Goal: Navigation & Orientation: Find specific page/section

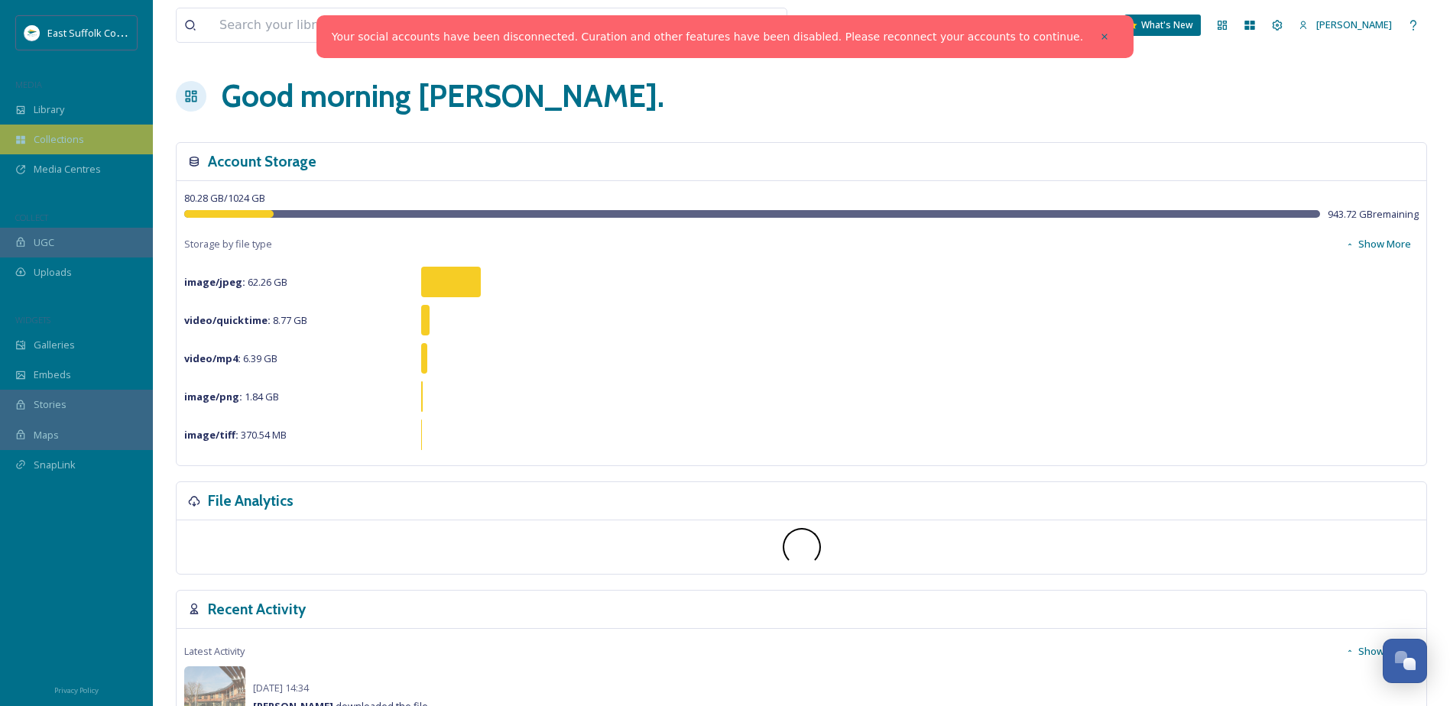
click at [44, 134] on span "Collections" at bounding box center [59, 139] width 50 height 15
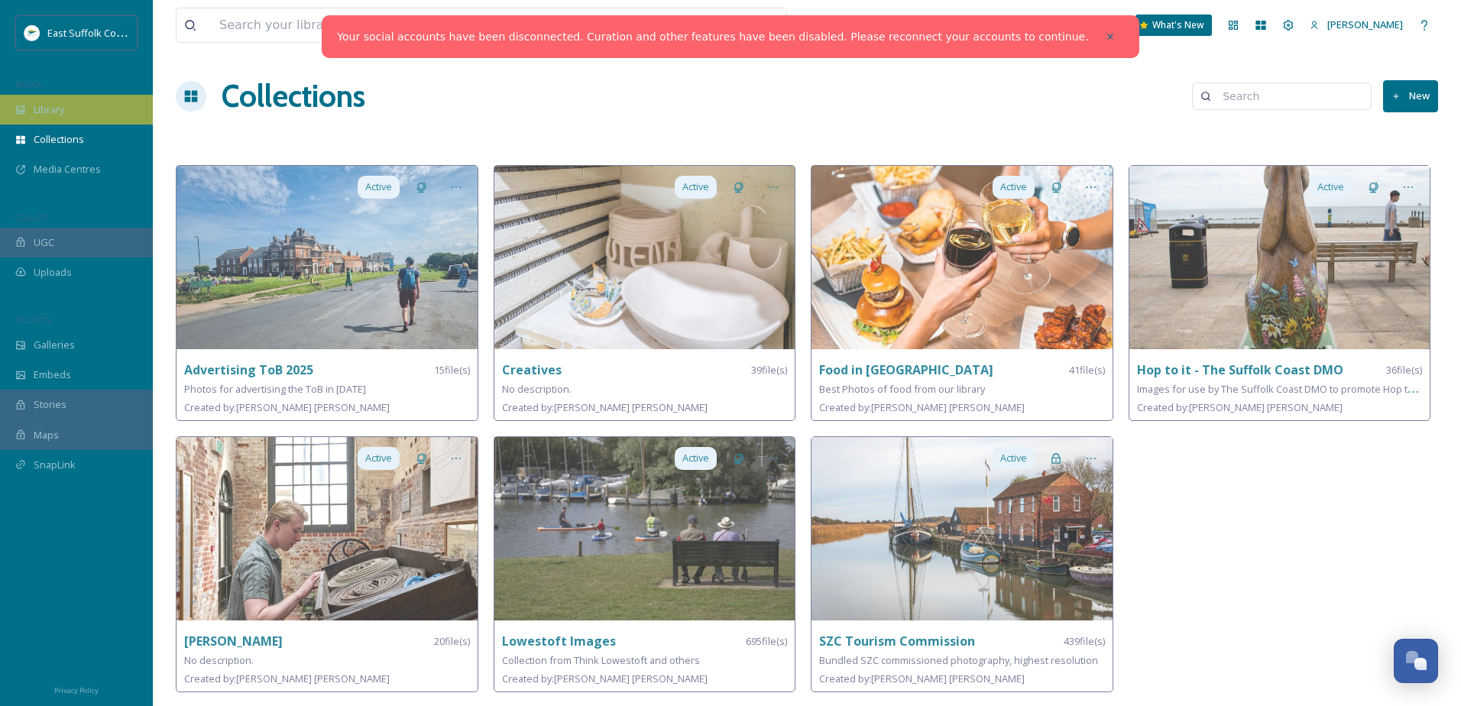
click at [60, 98] on div "Library" at bounding box center [76, 110] width 153 height 30
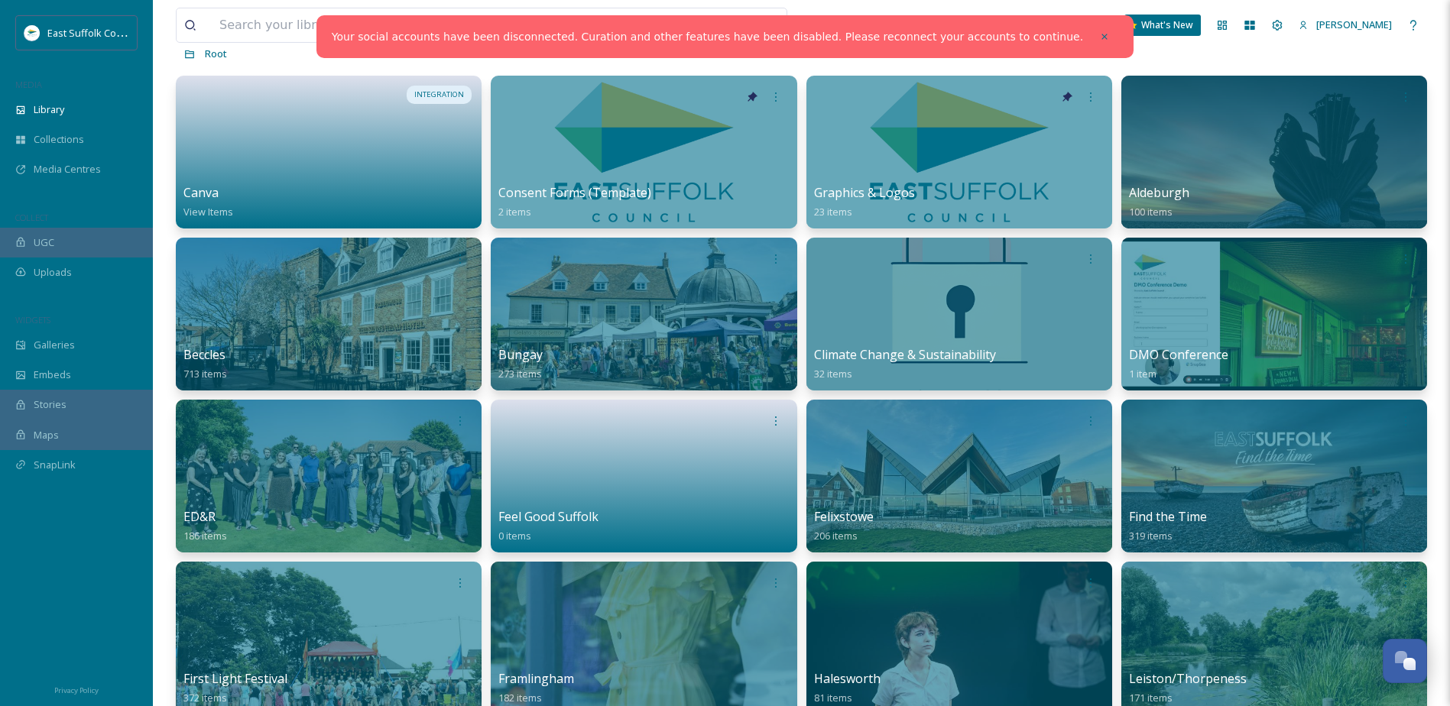
scroll to position [76, 0]
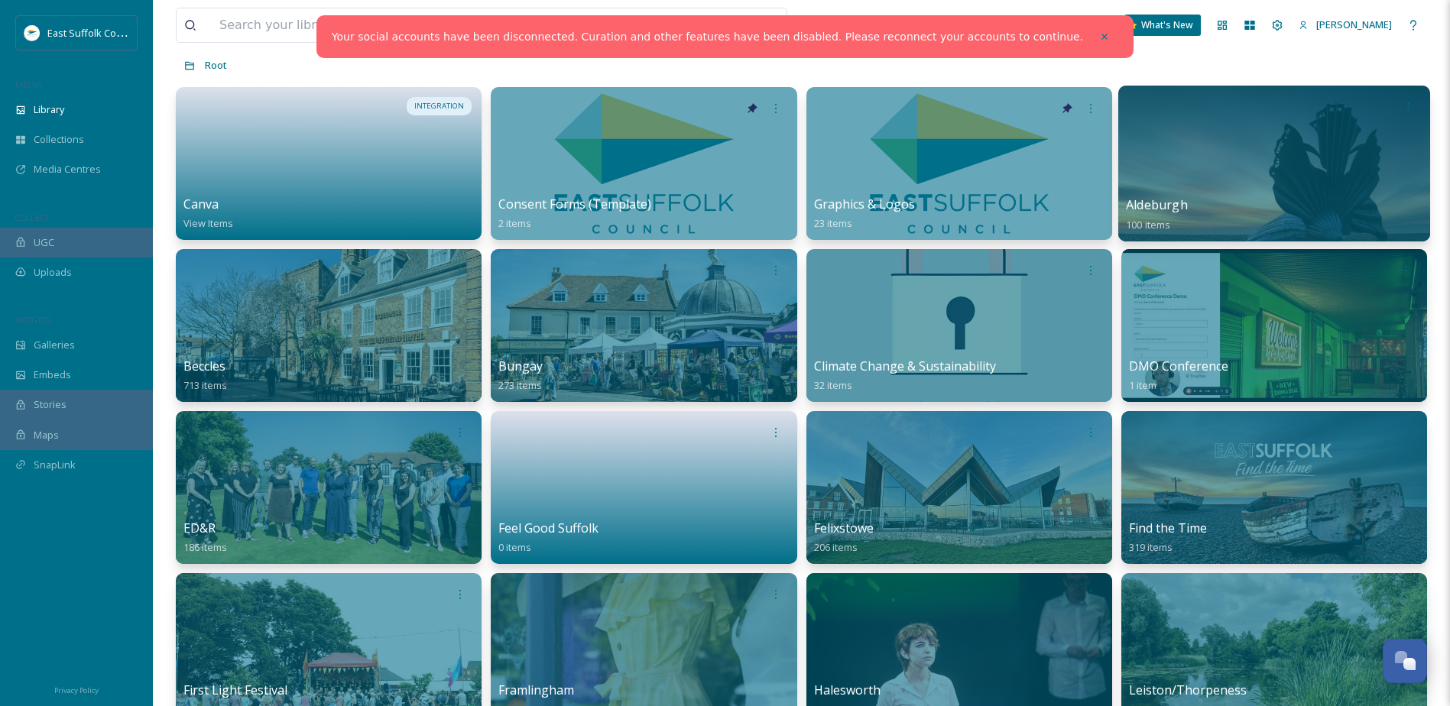
click at [1331, 154] on div at bounding box center [1274, 164] width 312 height 156
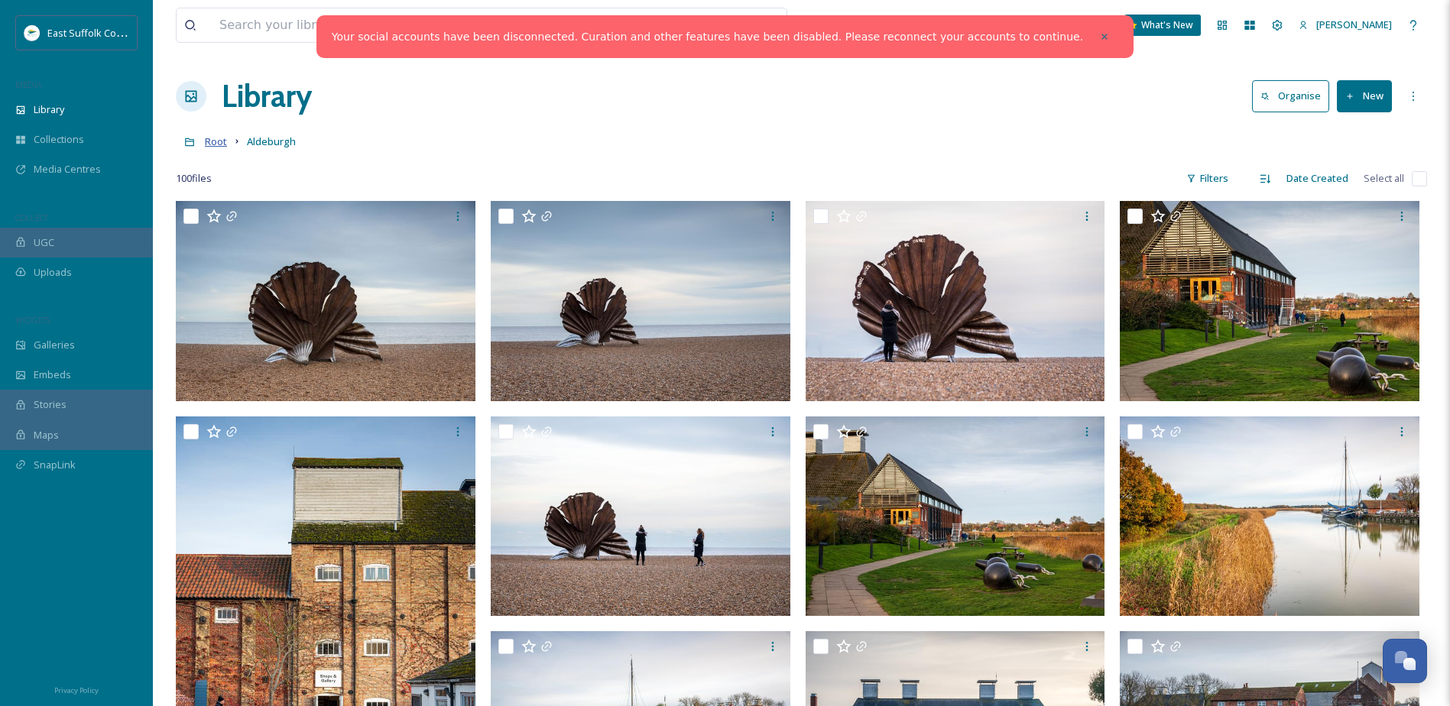
click at [215, 141] on span "Root" at bounding box center [216, 141] width 22 height 14
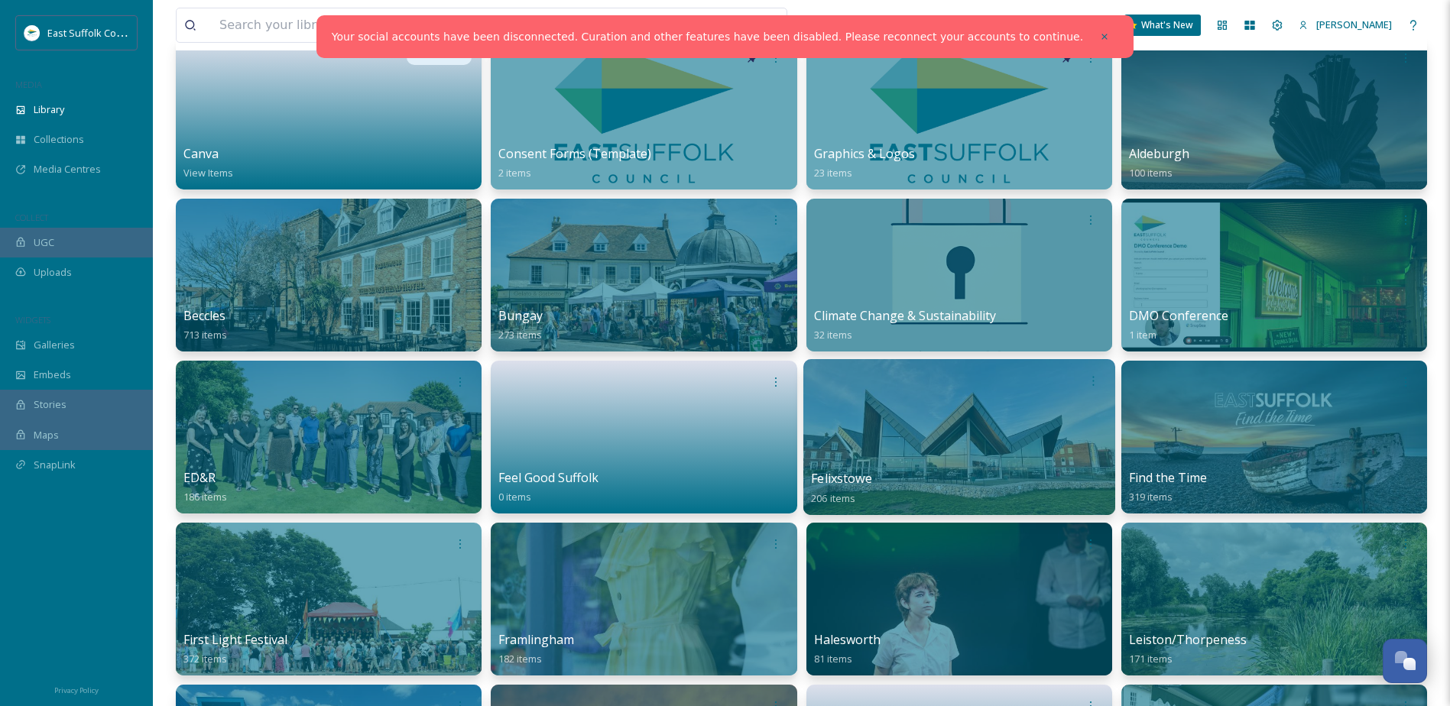
scroll to position [153, 0]
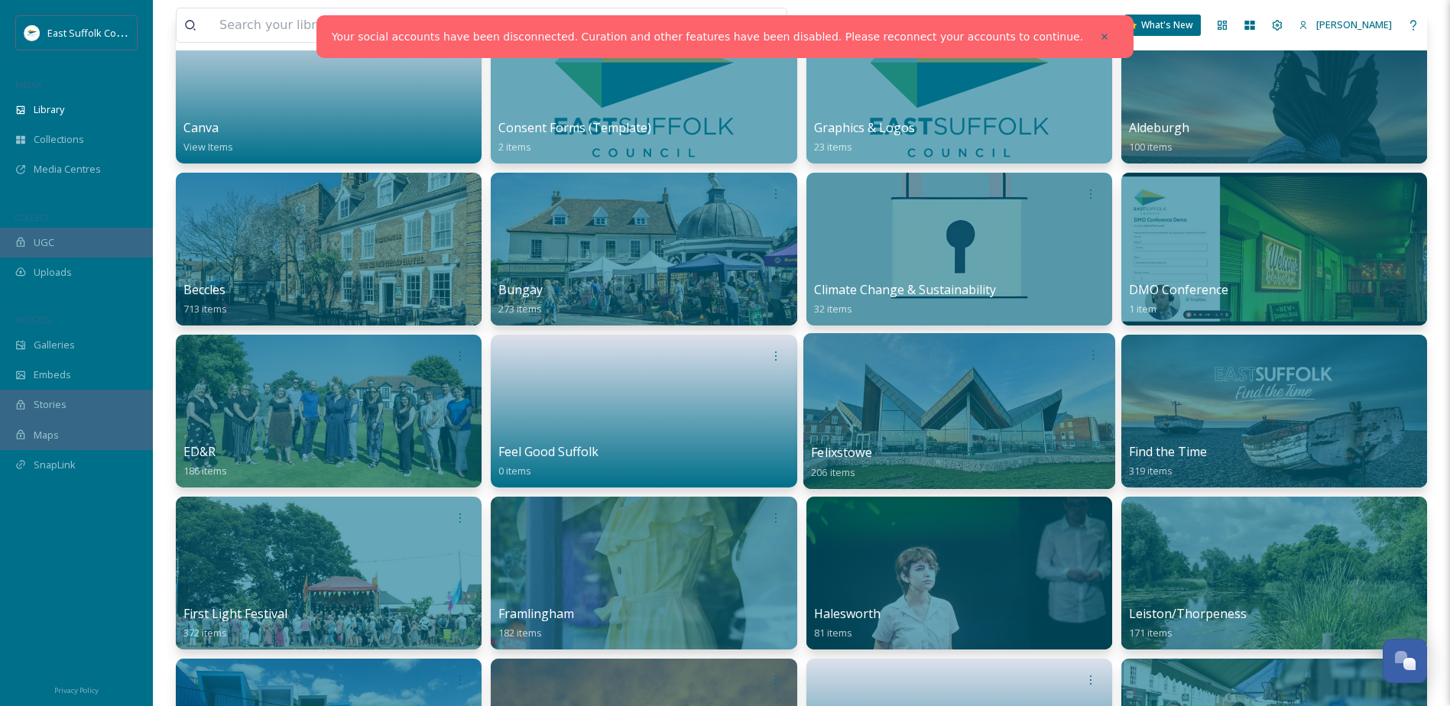
click at [932, 413] on div at bounding box center [958, 411] width 312 height 156
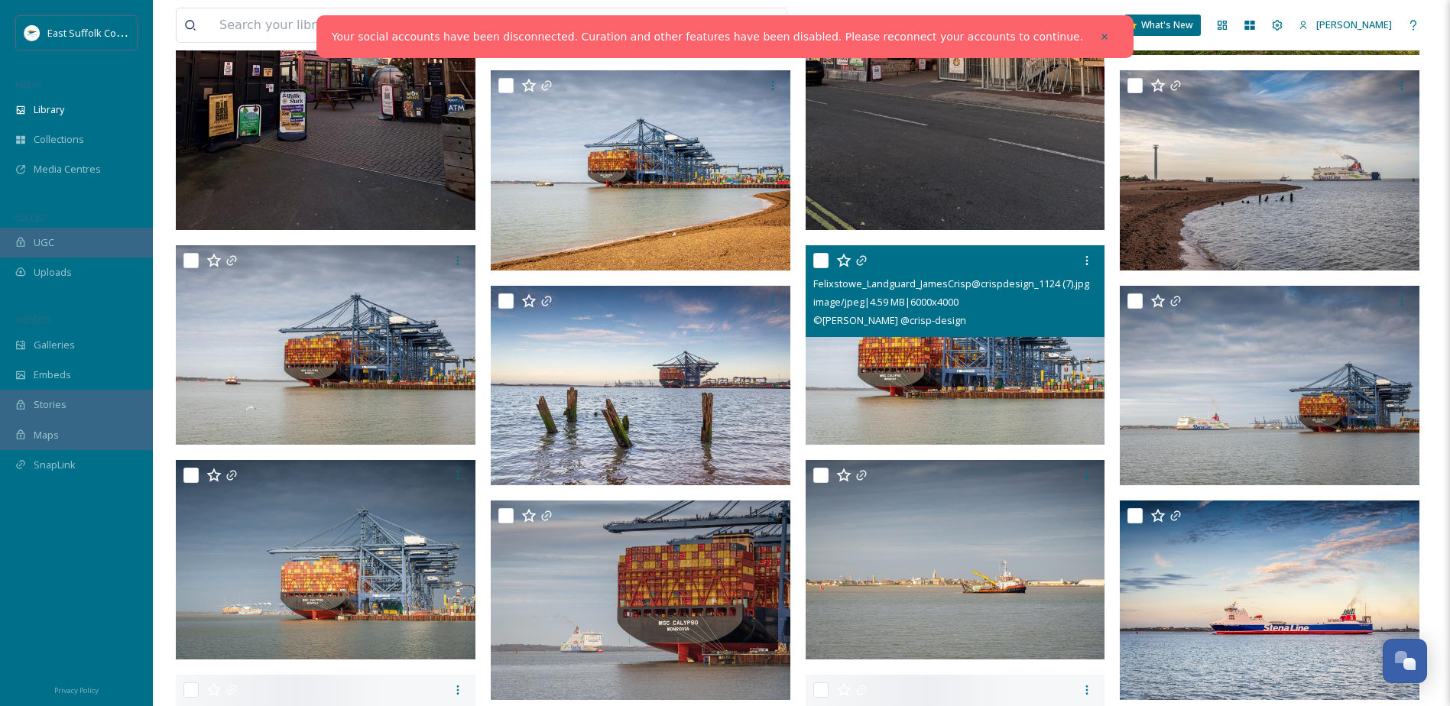
scroll to position [764, 0]
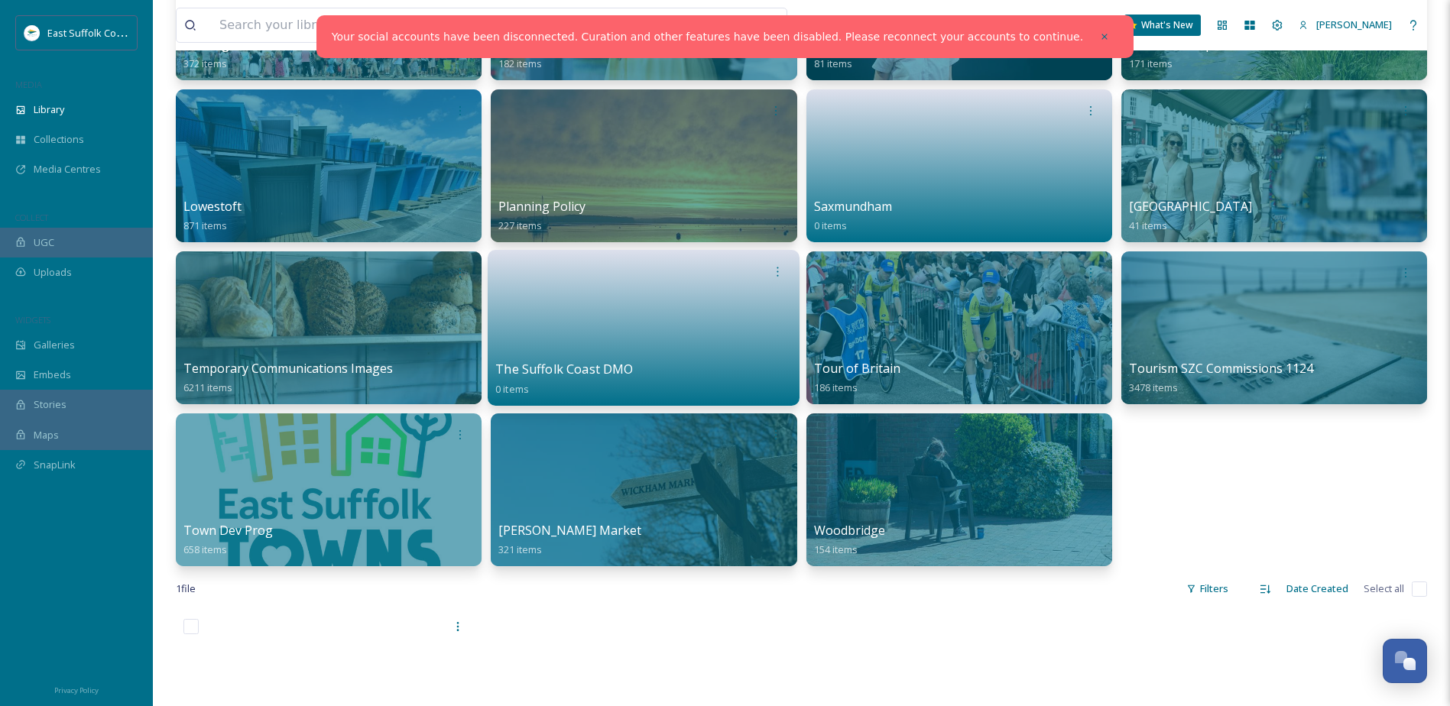
scroll to position [764, 0]
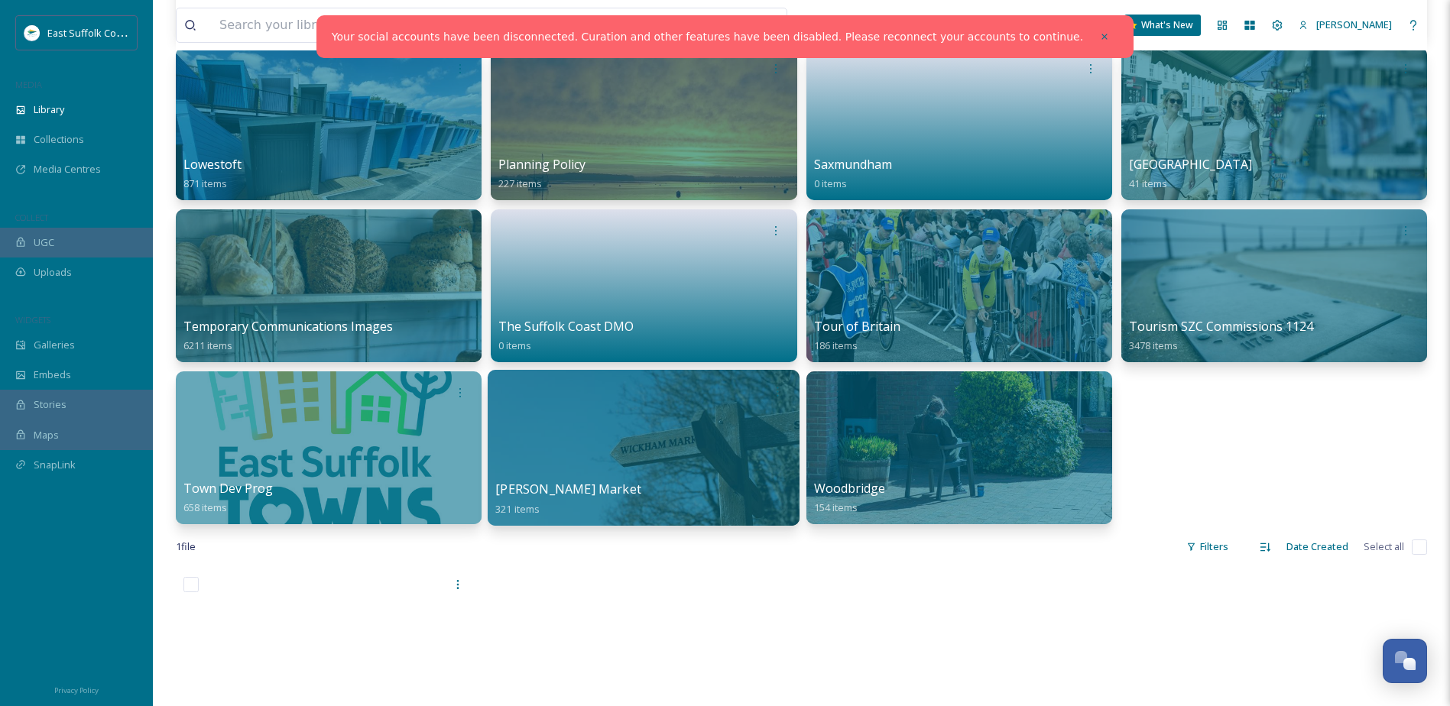
click at [594, 487] on div "Wickham Market 321 items" at bounding box center [643, 499] width 297 height 38
click at [612, 484] on div "Wickham Market 321 items" at bounding box center [643, 499] width 297 height 38
click at [539, 426] on div at bounding box center [644, 448] width 312 height 156
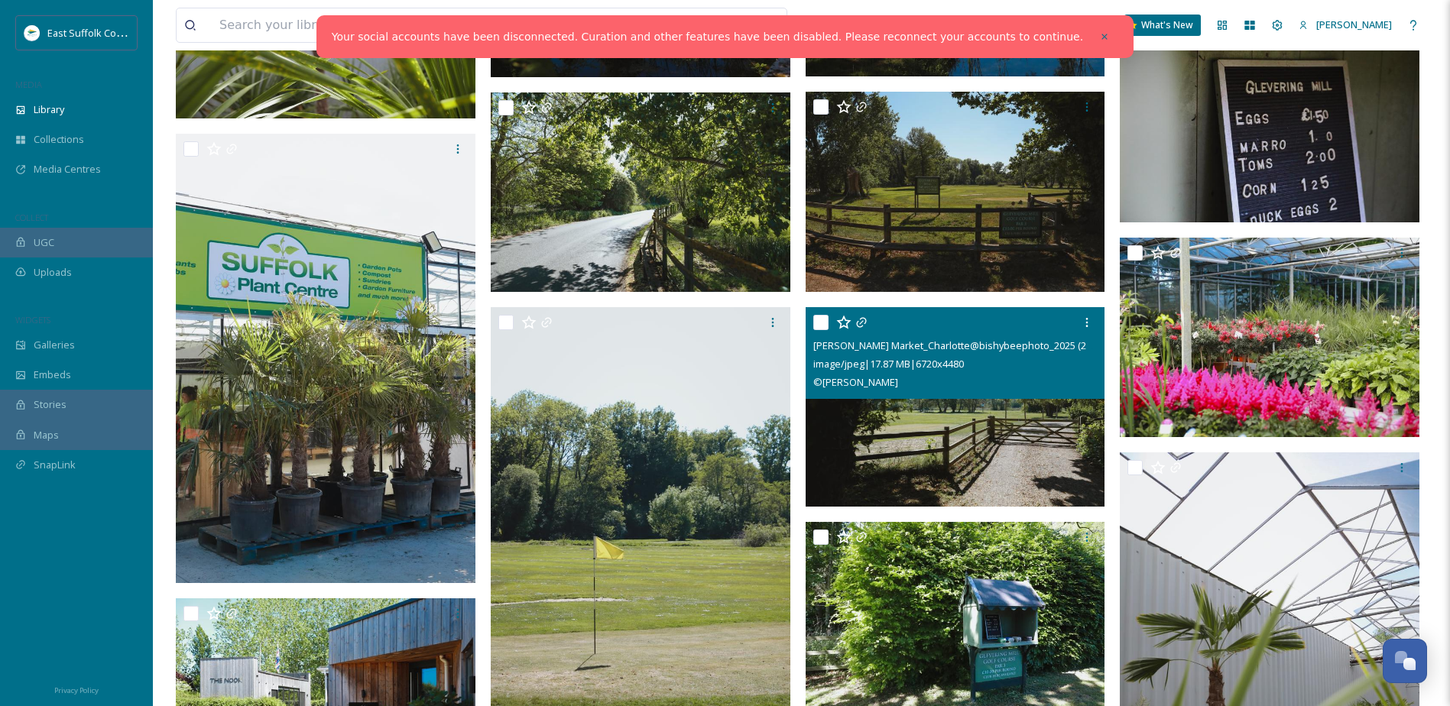
scroll to position [6878, 0]
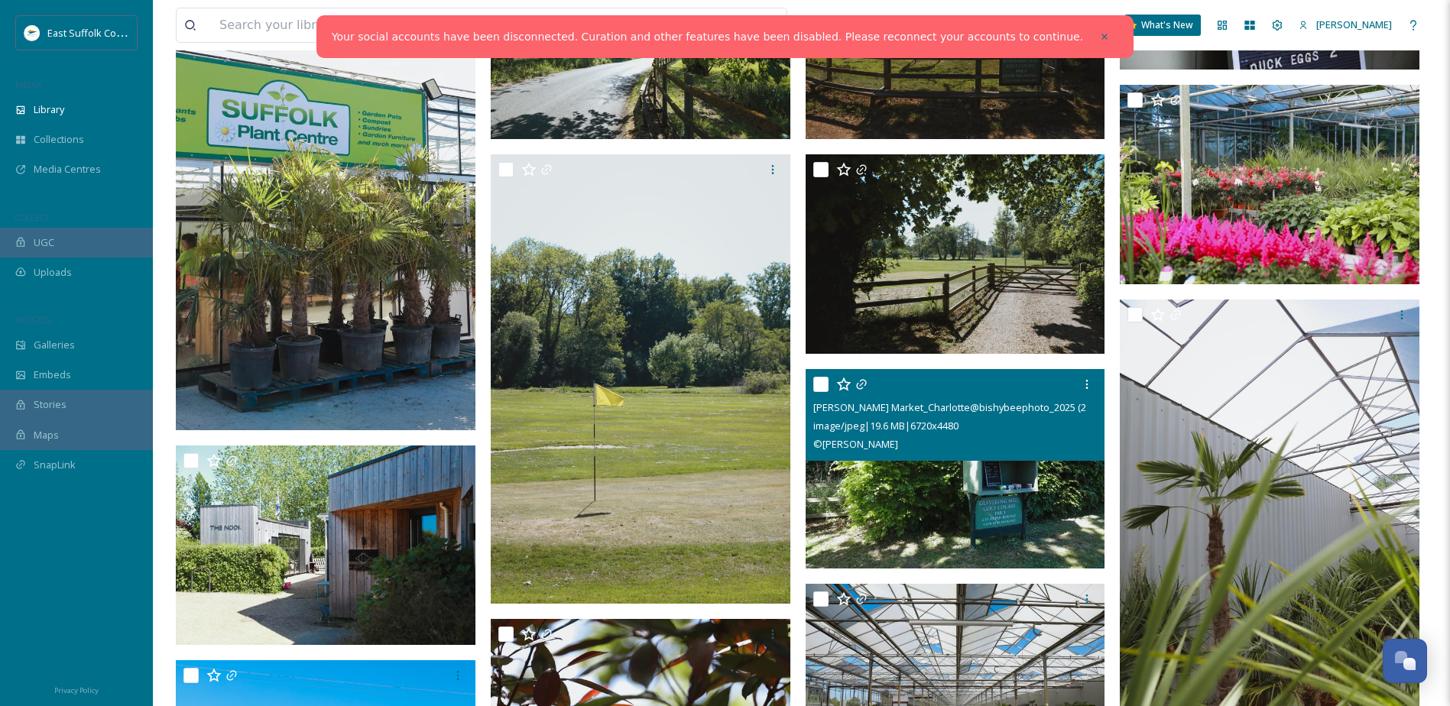
click at [984, 512] on img at bounding box center [955, 469] width 300 height 200
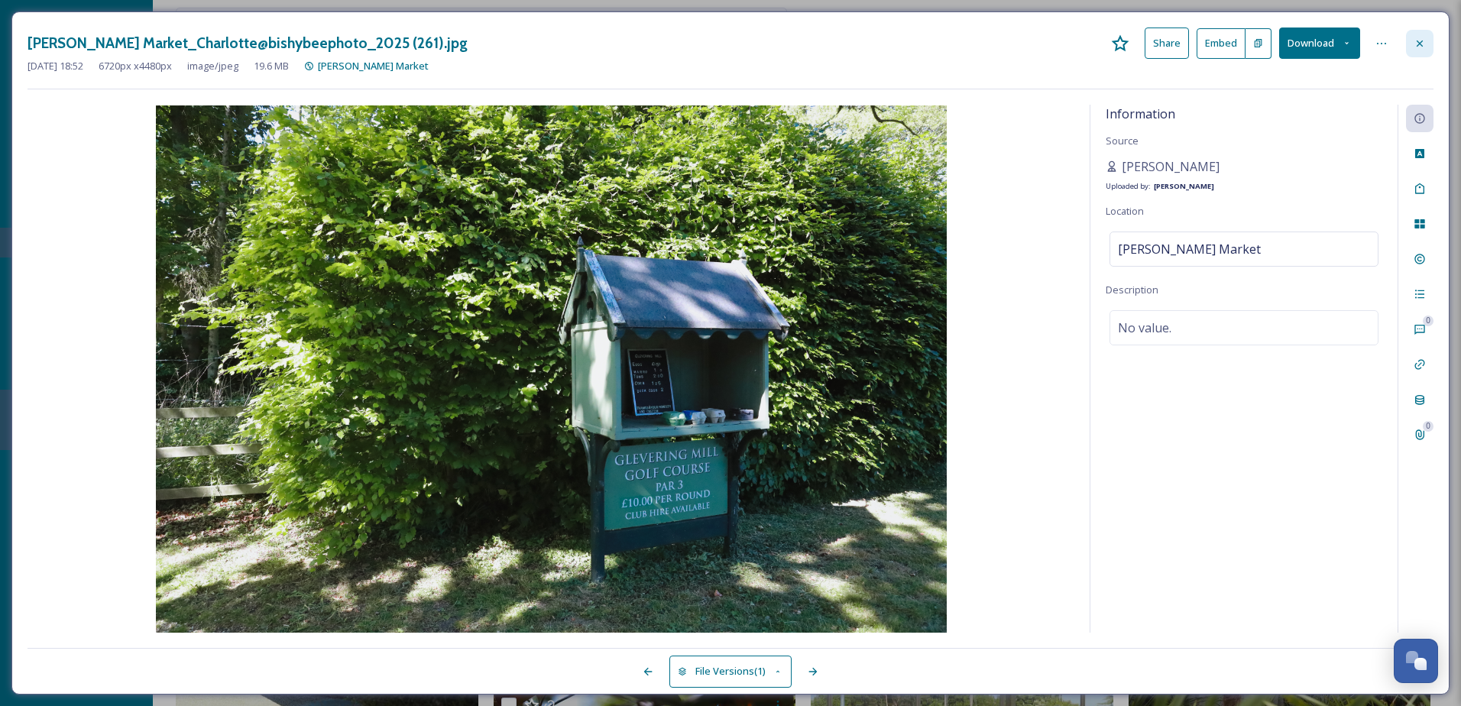
click at [1418, 37] on icon at bounding box center [1420, 43] width 12 height 12
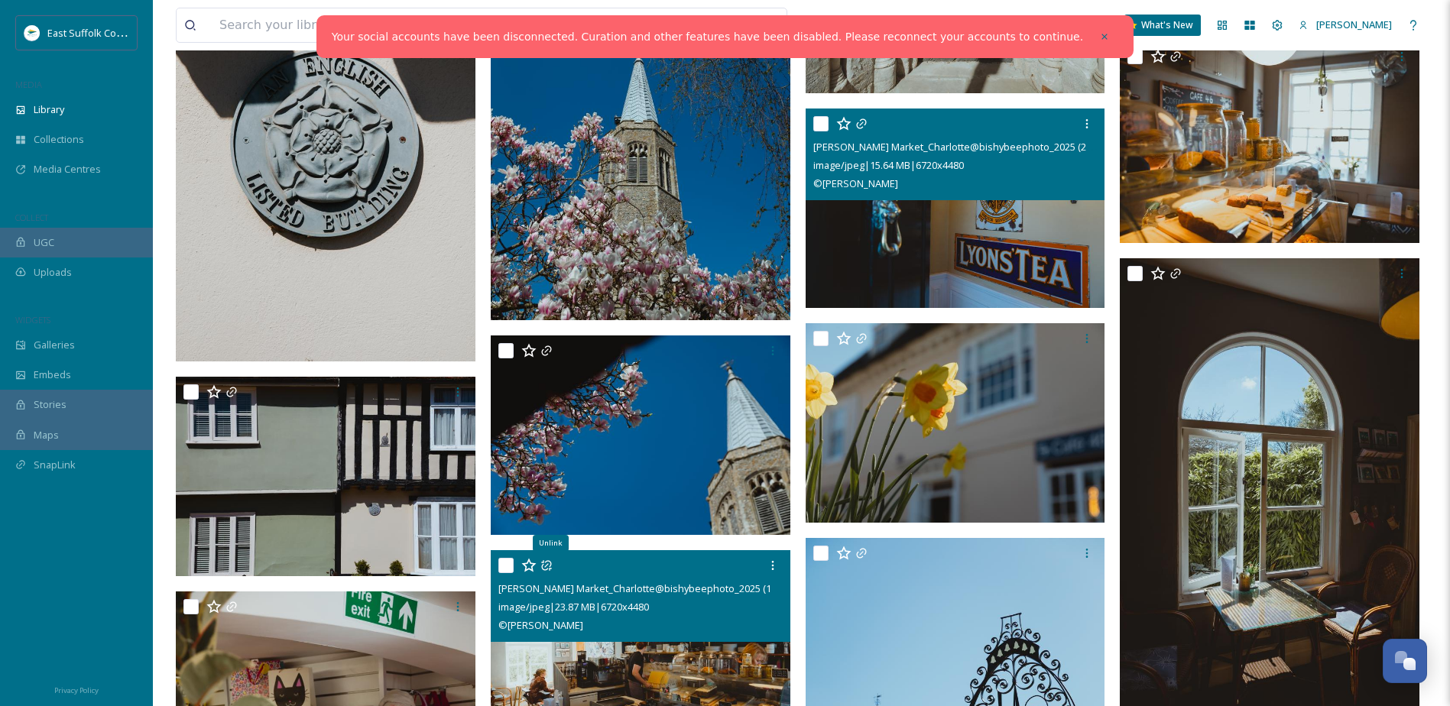
scroll to position [23231, 0]
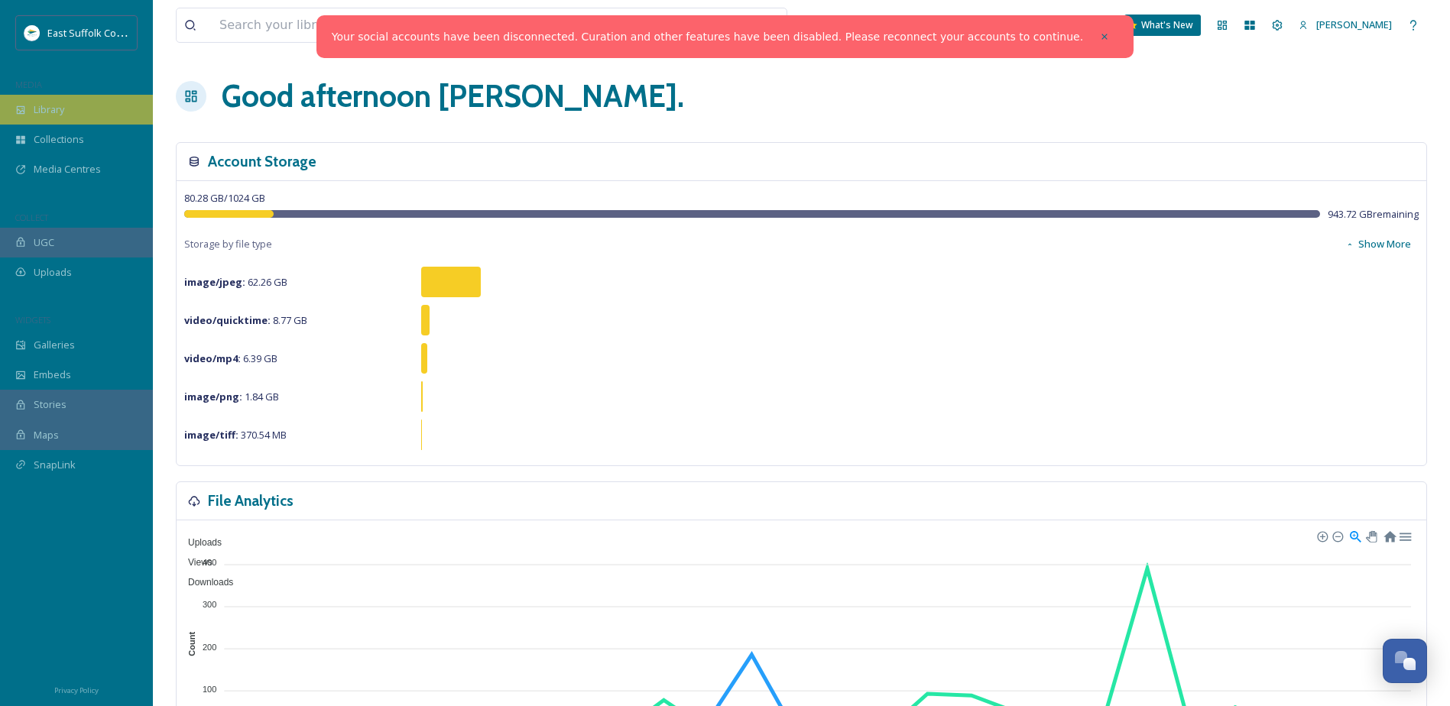
click at [55, 101] on div "Library" at bounding box center [76, 110] width 153 height 30
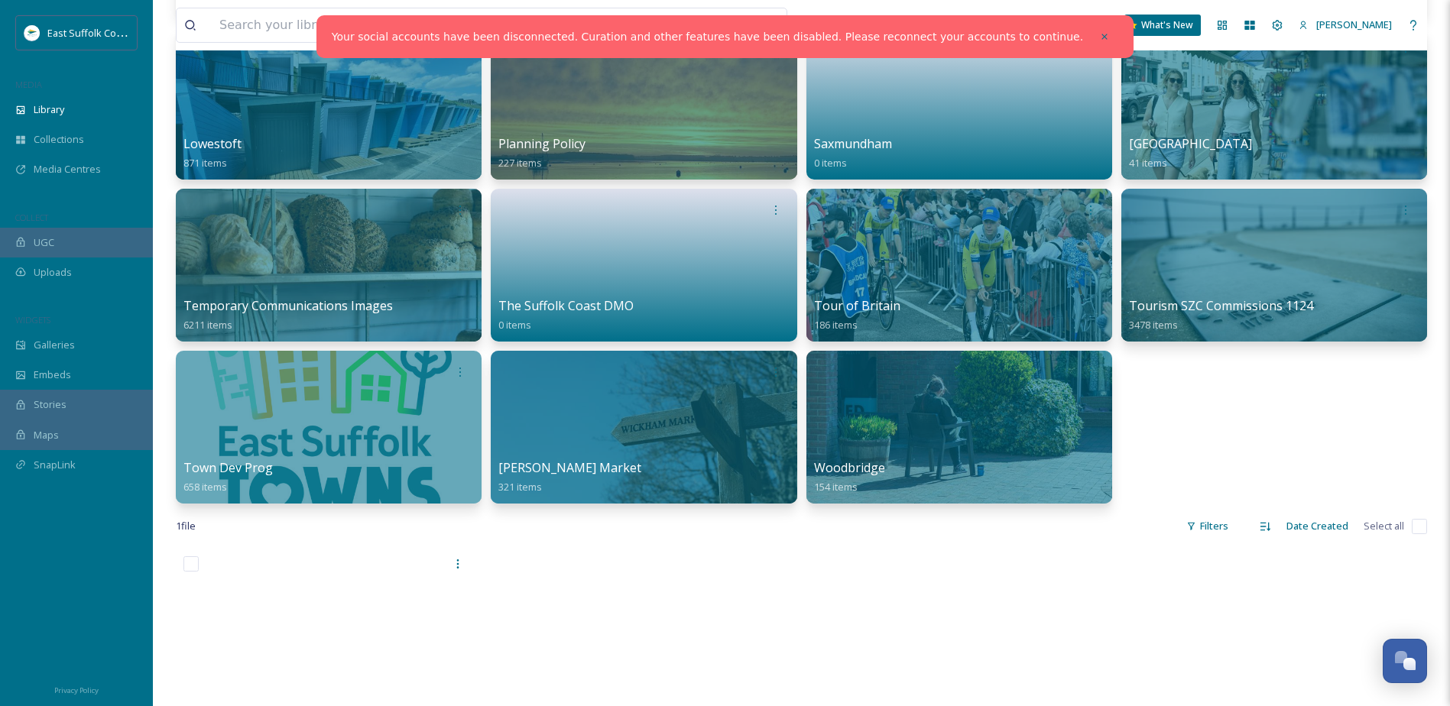
scroll to position [764, 0]
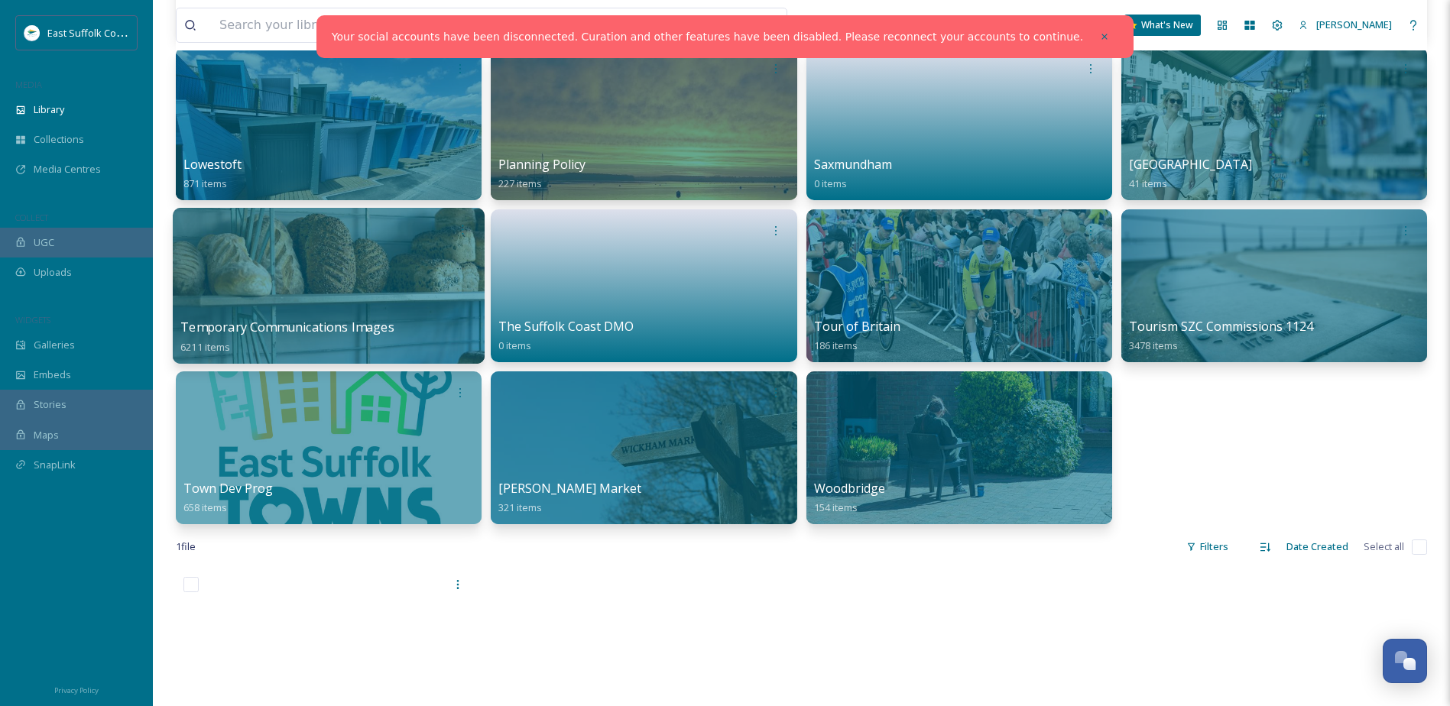
click at [378, 327] on span "Temporary Communications Images" at bounding box center [286, 327] width 213 height 17
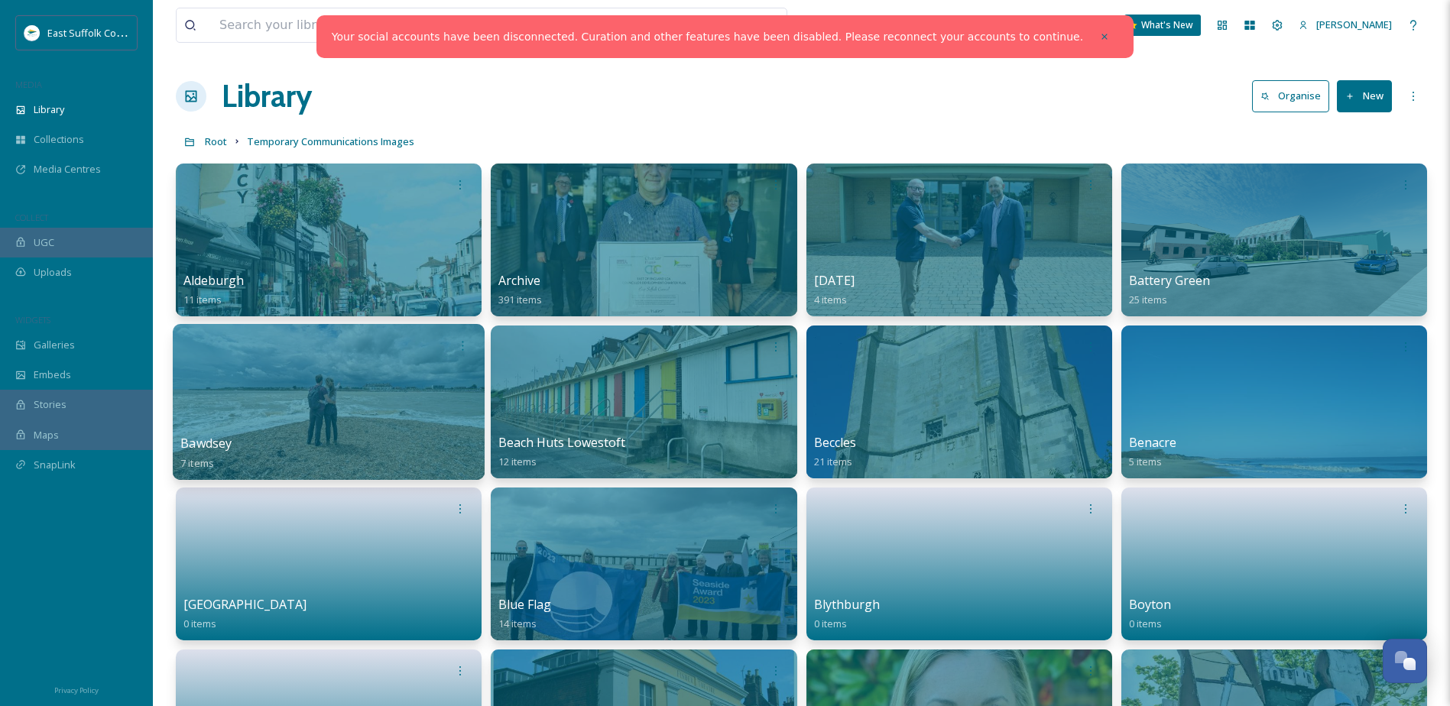
click at [398, 407] on div at bounding box center [329, 402] width 312 height 156
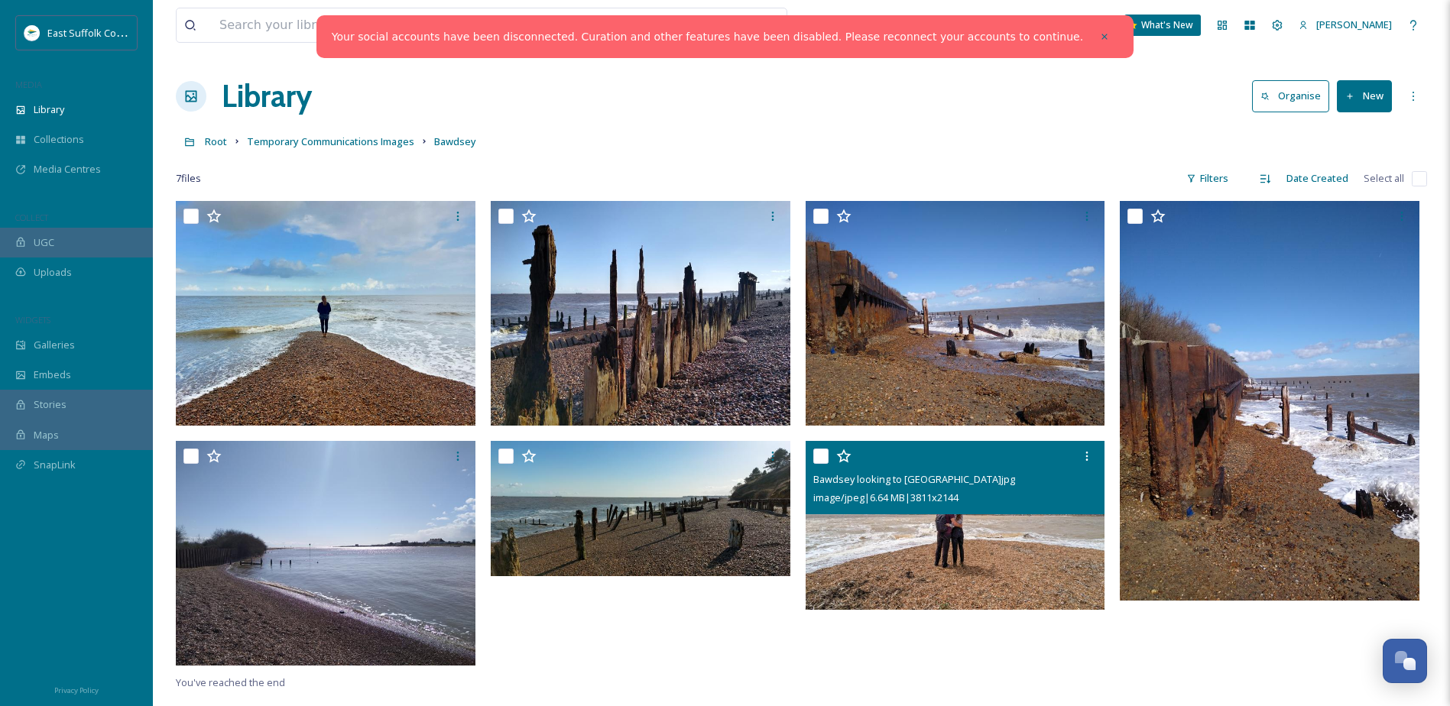
click at [993, 536] on img at bounding box center [955, 525] width 300 height 169
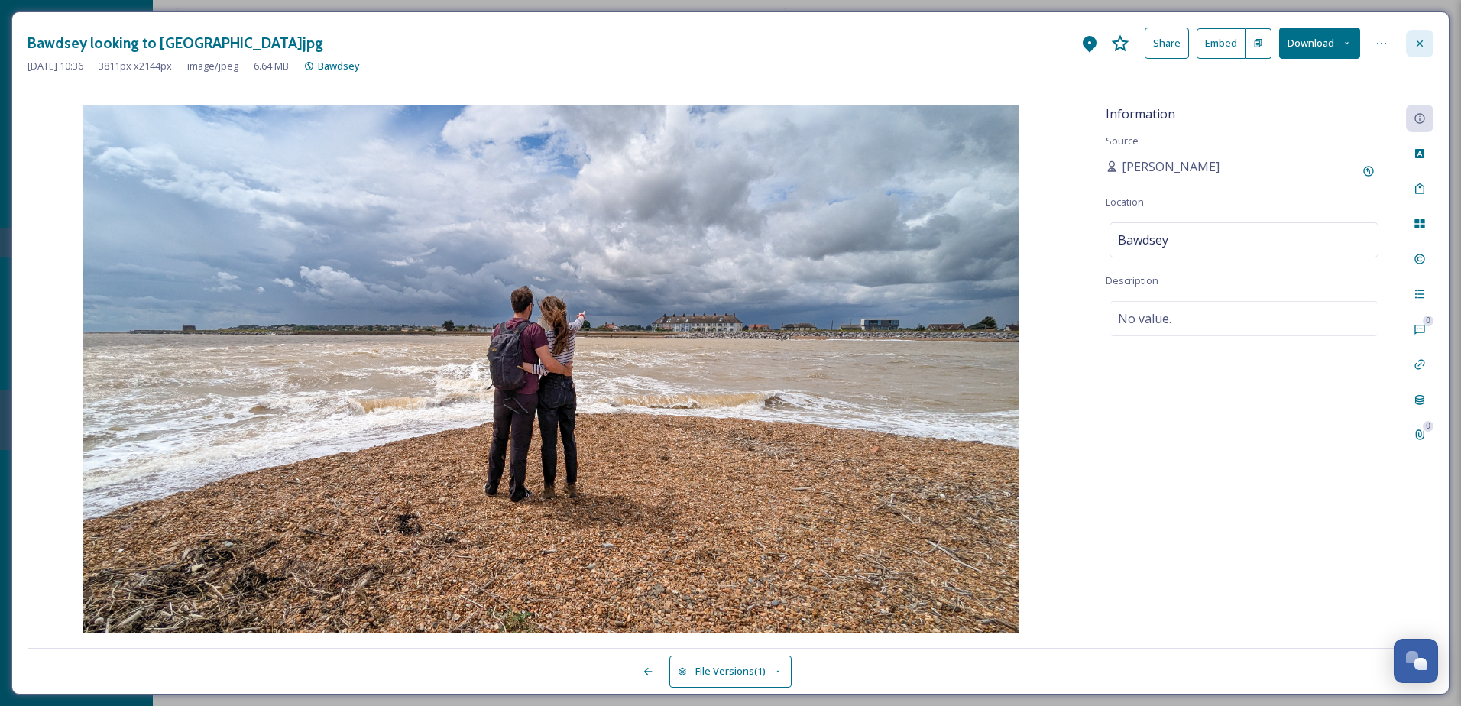
click at [1413, 38] on div at bounding box center [1420, 44] width 28 height 28
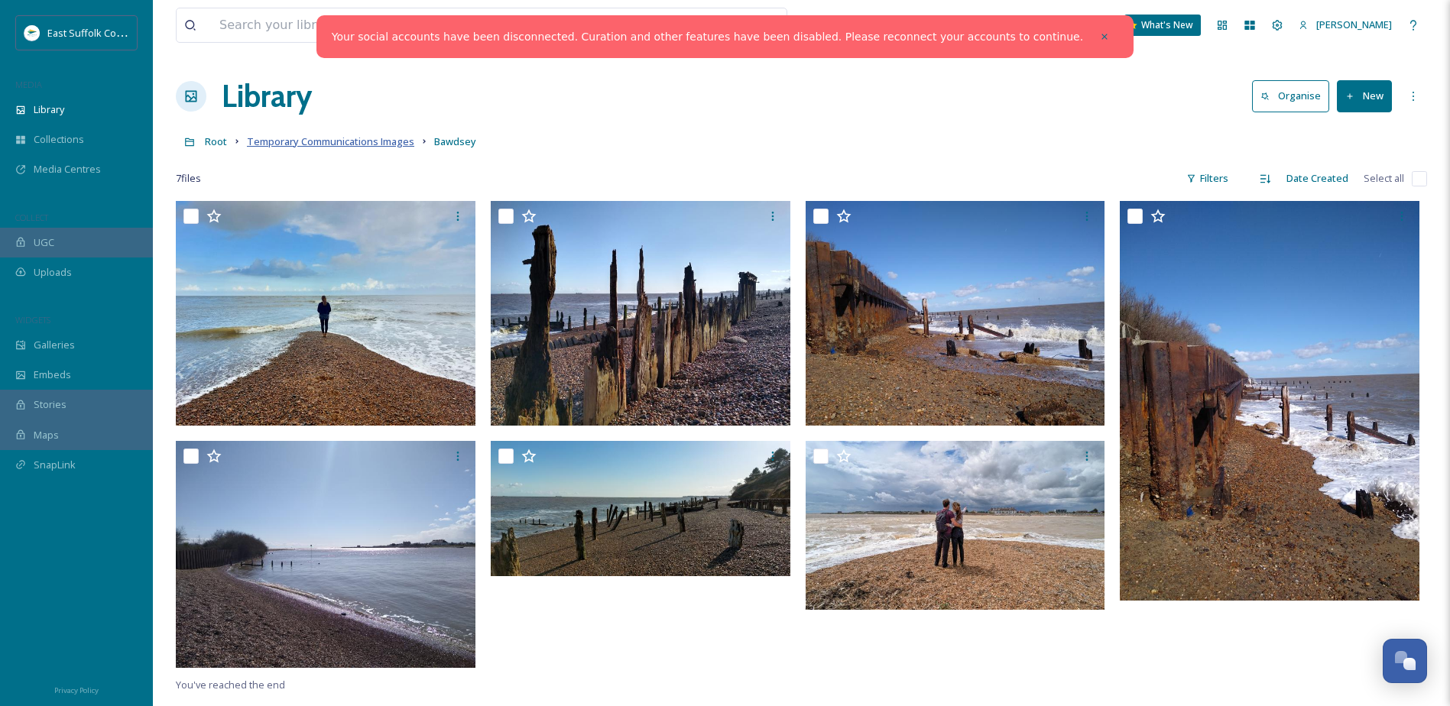
click at [330, 141] on span "Temporary Communications Images" at bounding box center [330, 141] width 167 height 14
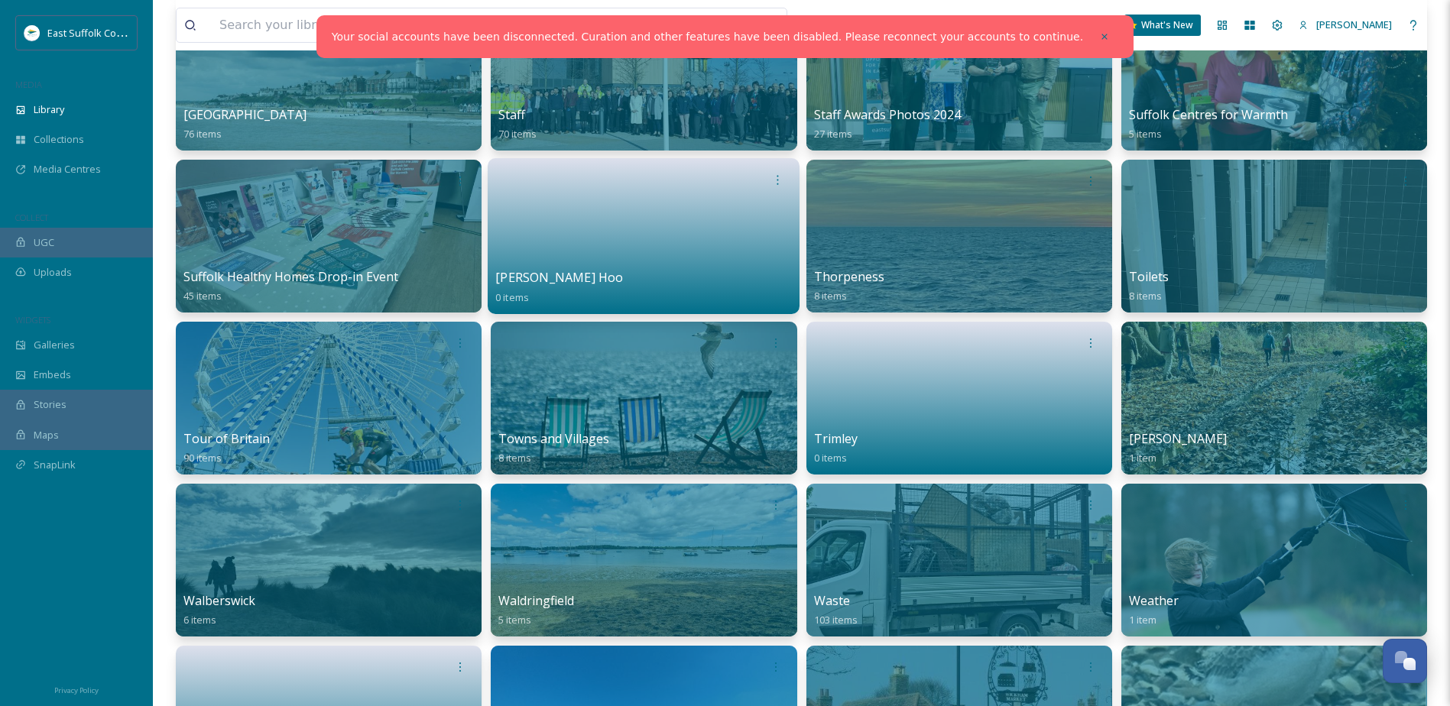
scroll to position [4729, 0]
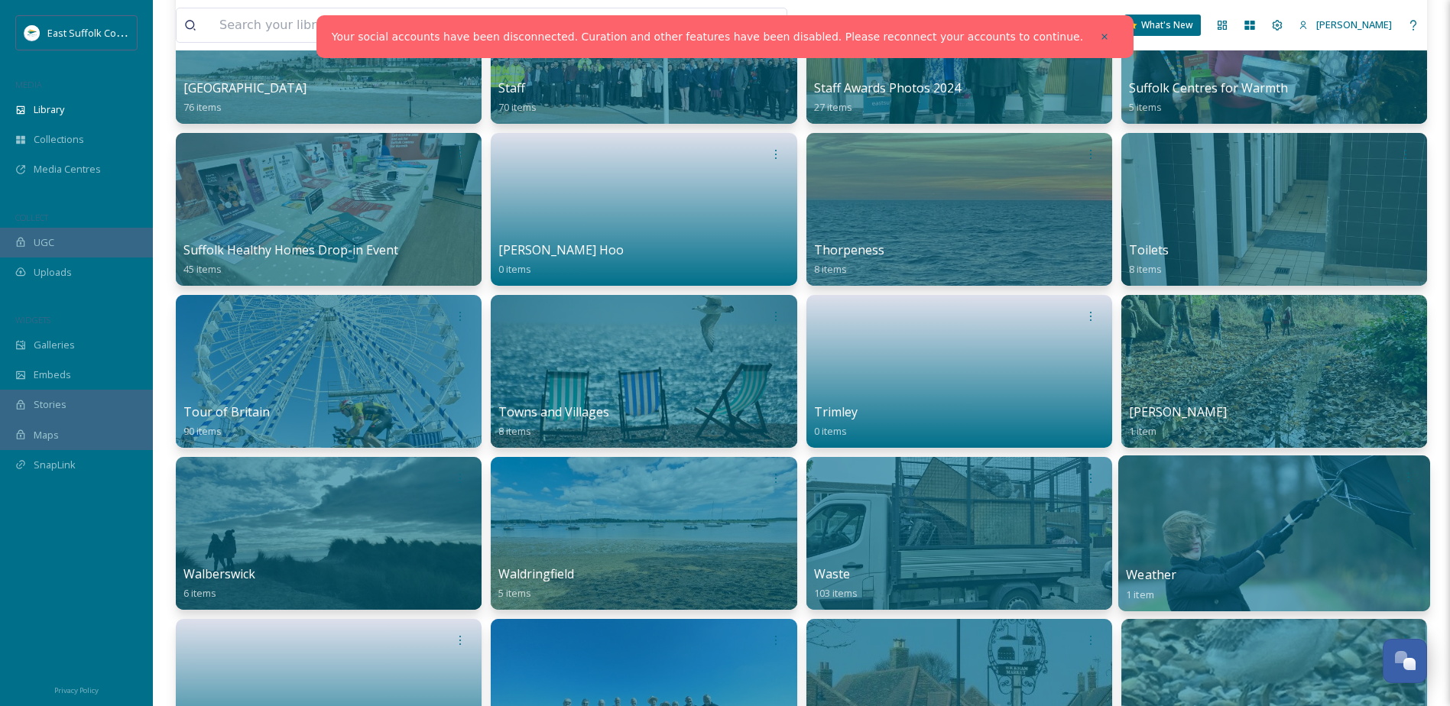
click at [1188, 517] on div at bounding box center [1274, 533] width 312 height 156
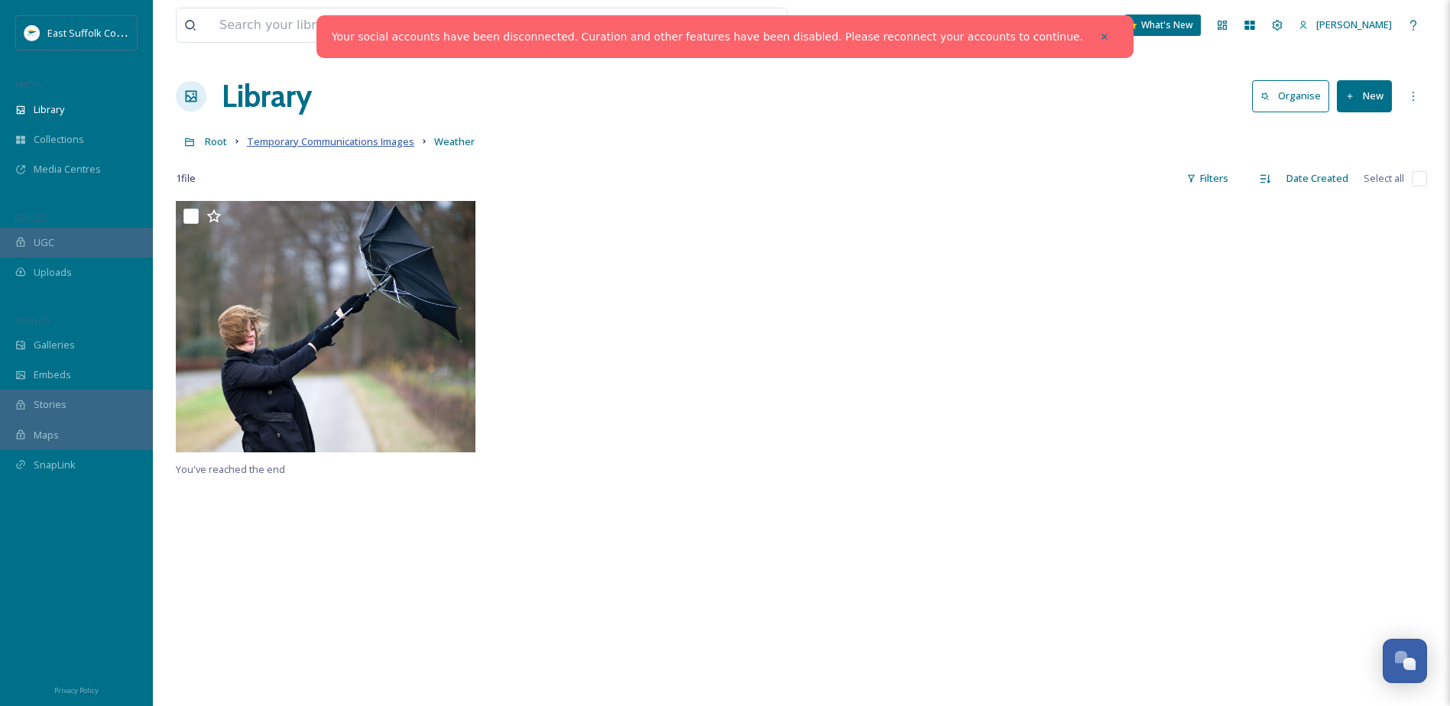
click at [316, 148] on span "Temporary Communications Images" at bounding box center [330, 141] width 167 height 14
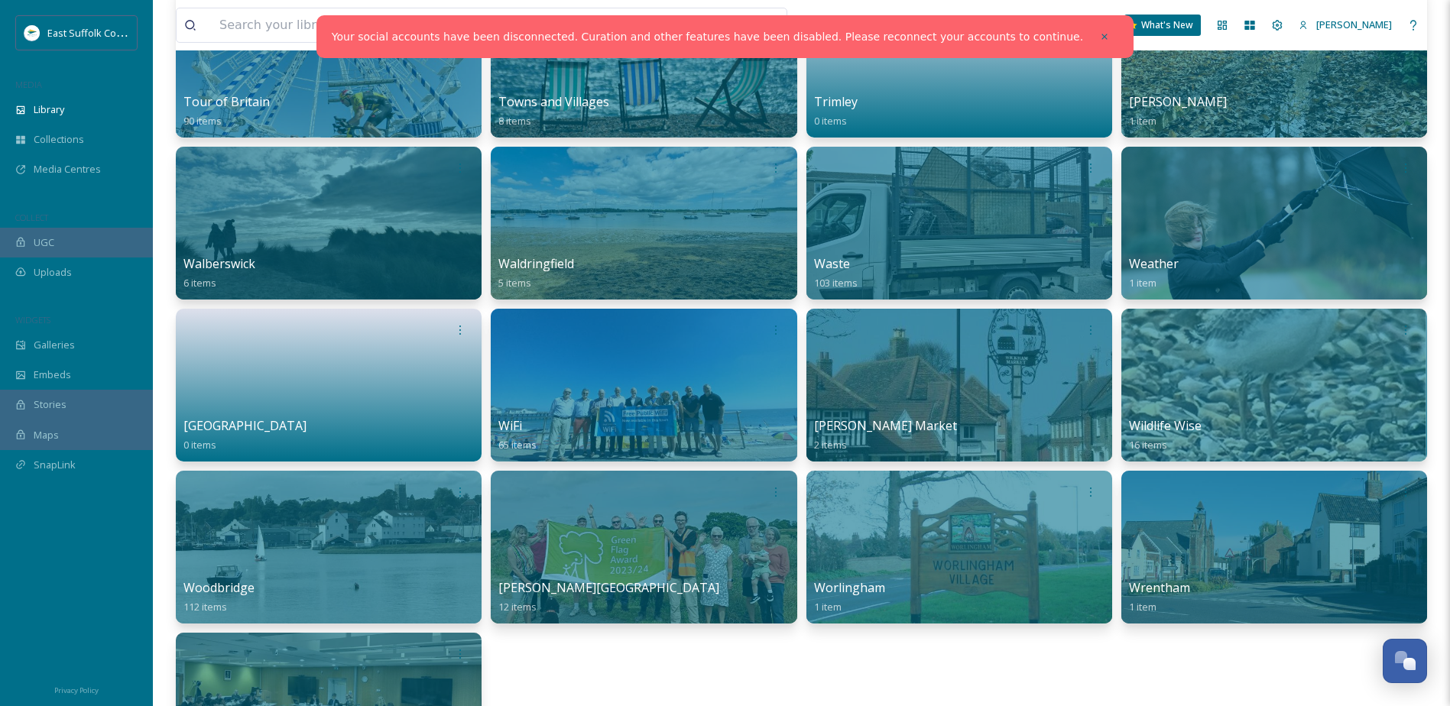
scroll to position [5120, 0]
